Goal: Information Seeking & Learning: Learn about a topic

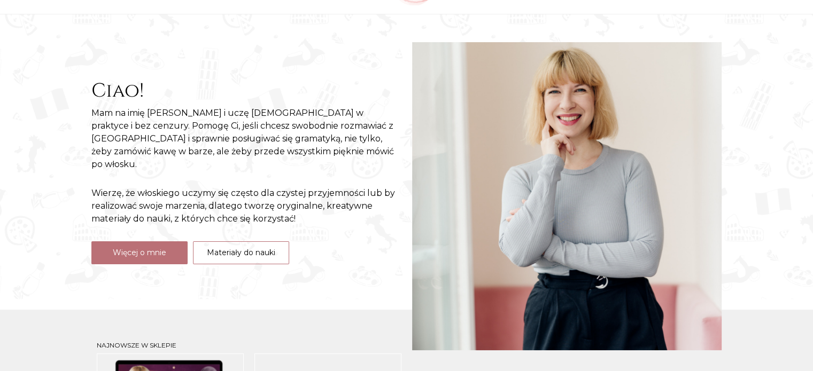
scroll to position [107, 0]
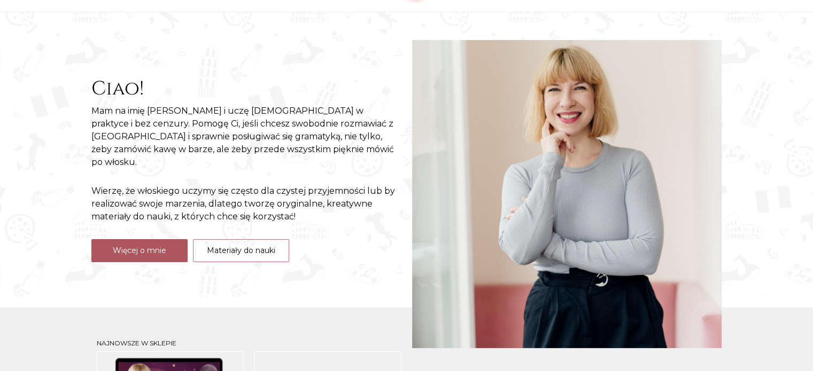
click at [143, 243] on link "Więcej o mnie" at bounding box center [139, 250] width 96 height 23
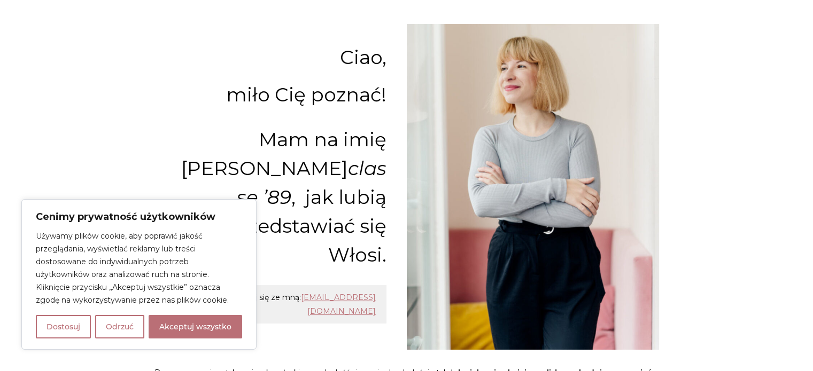
scroll to position [214, 0]
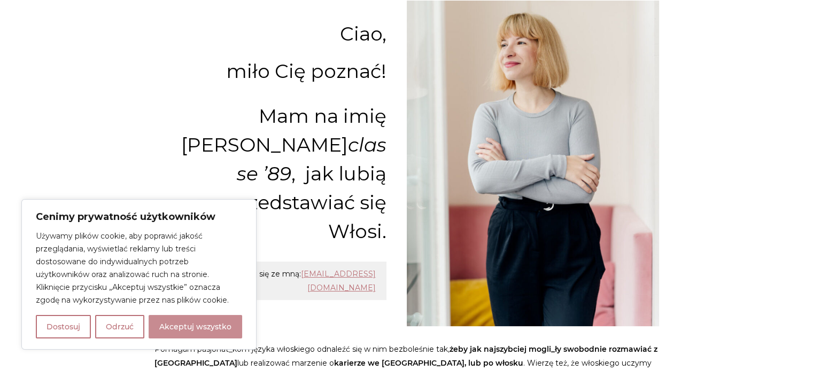
click at [172, 331] on button "Akceptuj wszystko" at bounding box center [196, 327] width 94 height 24
checkbox input "true"
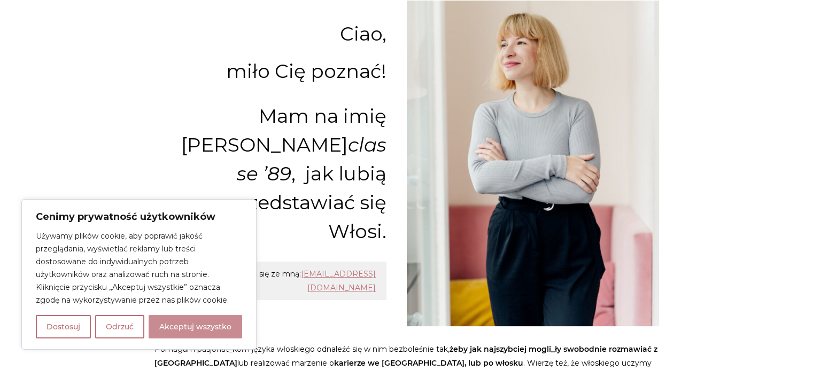
checkbox input "true"
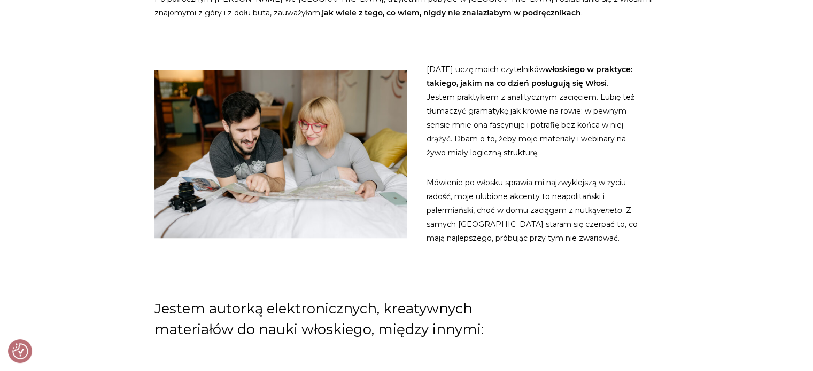
scroll to position [641, 0]
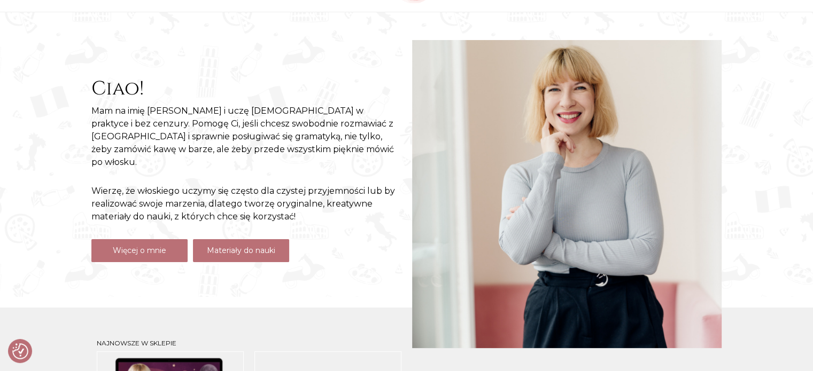
click at [268, 247] on link "Materiały do nauki" at bounding box center [241, 250] width 96 height 23
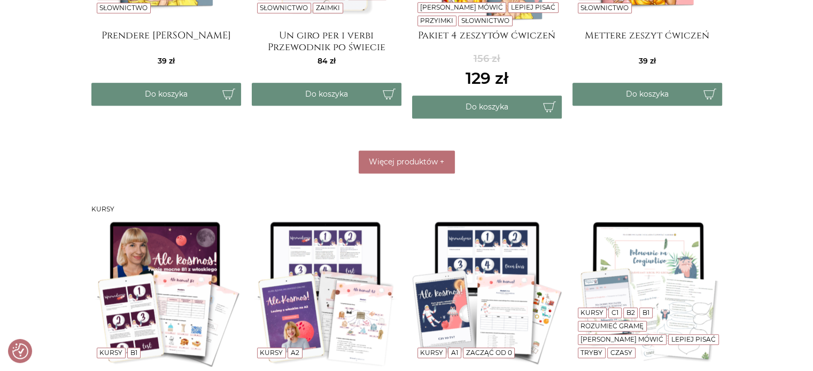
scroll to position [695, 0]
